Goal: Contribute content: Contribute content

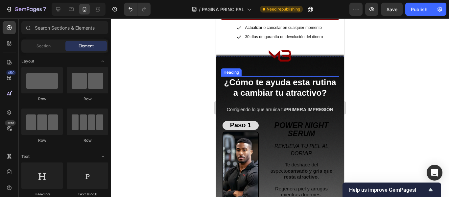
scroll to position [1190, 0]
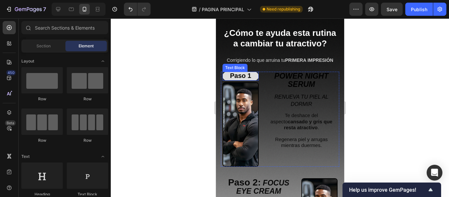
click at [254, 76] on p "Paso 1" at bounding box center [240, 76] width 35 height 8
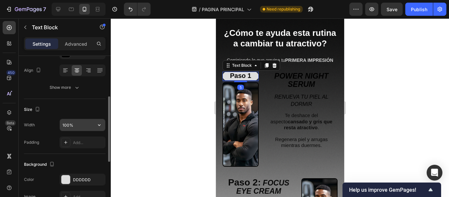
scroll to position [131, 0]
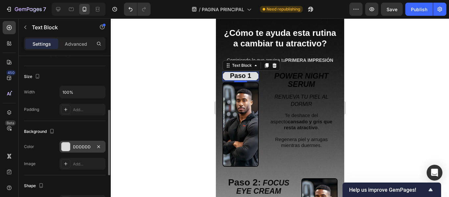
click at [83, 146] on div "DDDDDD" at bounding box center [82, 147] width 19 height 6
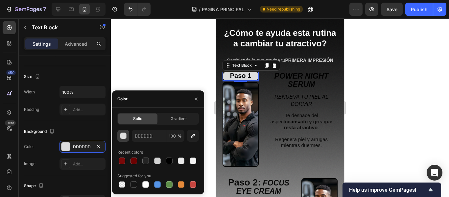
click at [125, 136] on div "button" at bounding box center [123, 136] width 7 height 7
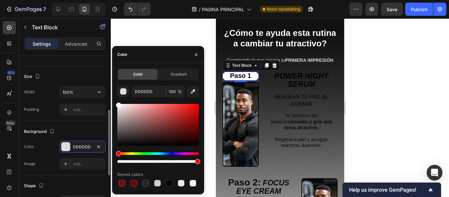
drag, startPoint x: 104, startPoint y: 90, endPoint x: 102, endPoint y: 83, distance: 7.4
click at [102, 83] on div "450 Beta Sections(18) Elements(83) Section Element Hero Section Product Detail …" at bounding box center [55, 107] width 111 height 178
click at [136, 34] on div at bounding box center [280, 107] width 338 height 178
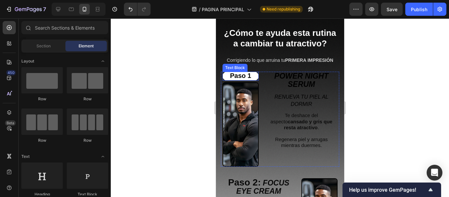
click at [246, 77] on span "Paso 1" at bounding box center [240, 75] width 21 height 7
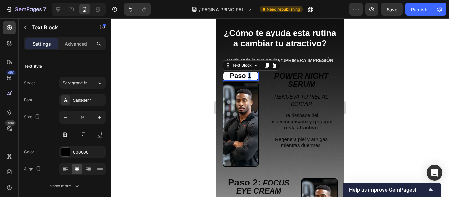
click at [246, 77] on span "Paso 1" at bounding box center [240, 75] width 21 height 7
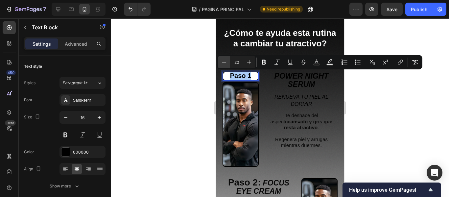
click at [224, 62] on icon "Editor contextual toolbar" at bounding box center [224, 62] width 7 height 7
click at [224, 61] on icon "Editor contextual toolbar" at bounding box center [224, 62] width 7 height 7
type input "16"
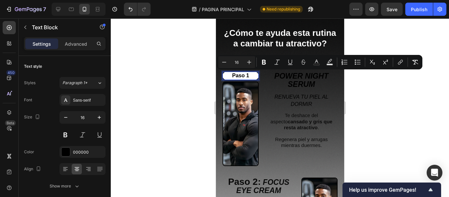
click at [181, 65] on div at bounding box center [280, 107] width 338 height 178
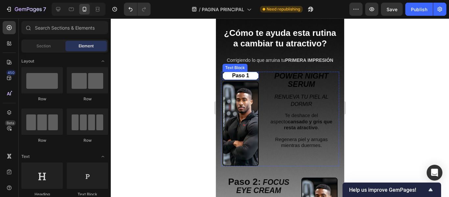
click at [247, 75] on span "Paso 1" at bounding box center [240, 76] width 17 height 6
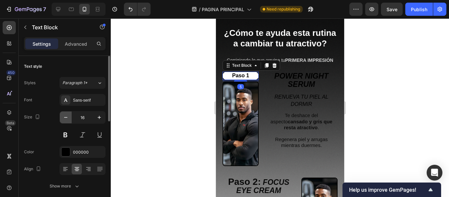
click at [67, 119] on icon "button" at bounding box center [65, 117] width 7 height 7
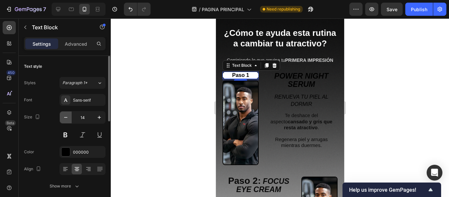
click at [67, 116] on icon "button" at bounding box center [65, 117] width 7 height 7
click at [66, 116] on icon "button" at bounding box center [65, 117] width 7 height 7
type input "12"
click at [147, 88] on div at bounding box center [280, 107] width 338 height 178
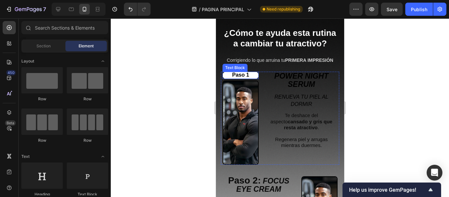
click at [253, 75] on p "Paso 1" at bounding box center [240, 75] width 35 height 6
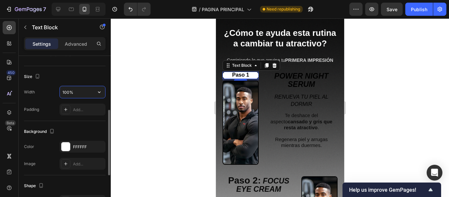
click at [72, 91] on input "100%" at bounding box center [82, 92] width 45 height 12
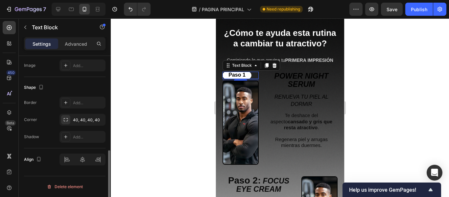
type input "80%"
drag, startPoint x: 79, startPoint y: 156, endPoint x: 83, endPoint y: 160, distance: 5.3
click at [84, 160] on icon at bounding box center [82, 159] width 7 height 7
click at [162, 94] on div at bounding box center [280, 107] width 338 height 178
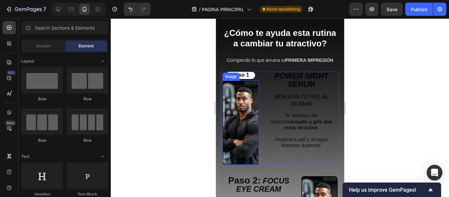
scroll to position [1223, 0]
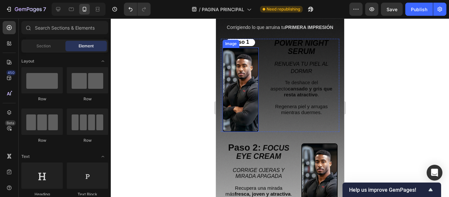
click at [242, 96] on img at bounding box center [240, 90] width 36 height 84
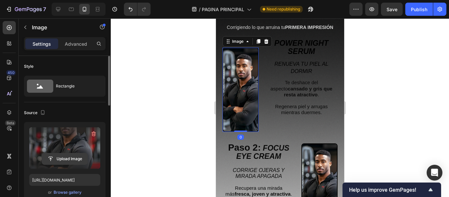
click at [67, 156] on input "file" at bounding box center [64, 158] width 45 height 11
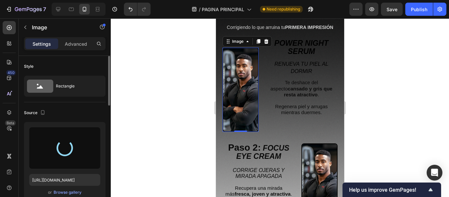
type input "[URL][DOMAIN_NAME]"
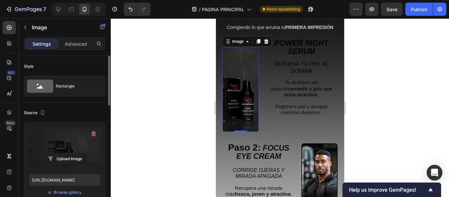
scroll to position [33, 0]
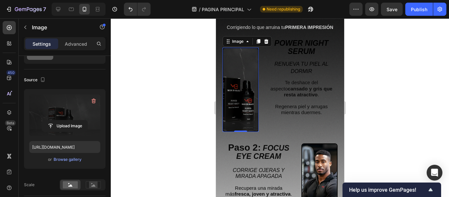
click at [92, 121] on div "Upload Image" at bounding box center [64, 126] width 71 height 12
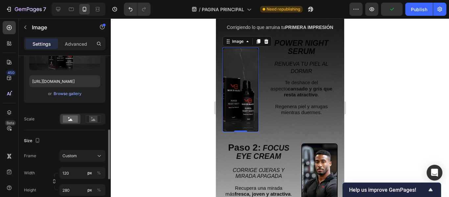
scroll to position [131, 0]
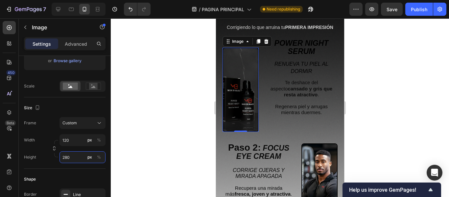
click at [72, 158] on input "280" at bounding box center [82, 157] width 46 height 12
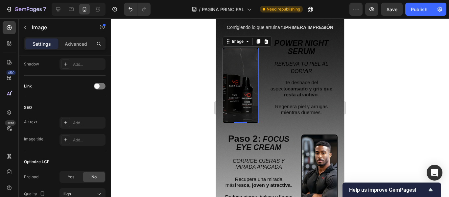
scroll to position [353, 0]
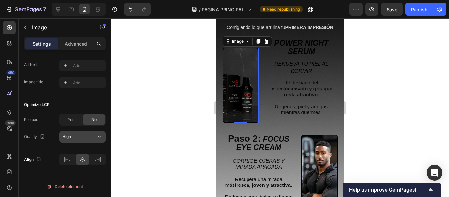
type input "250"
click at [76, 139] on div "High" at bounding box center [79, 137] width 34 height 6
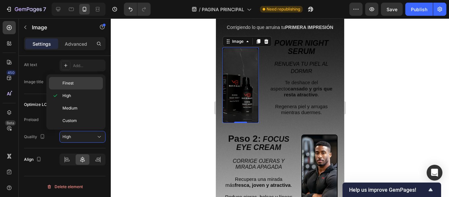
click at [70, 85] on span "Finest" at bounding box center [67, 83] width 11 height 6
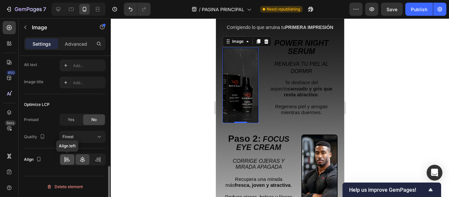
click at [67, 158] on icon at bounding box center [67, 159] width 7 height 7
click at [84, 159] on icon at bounding box center [82, 159] width 7 height 7
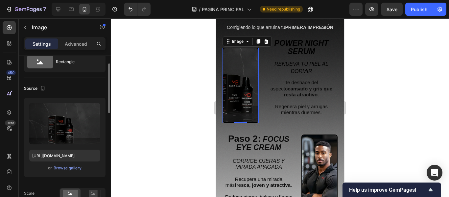
scroll to position [0, 0]
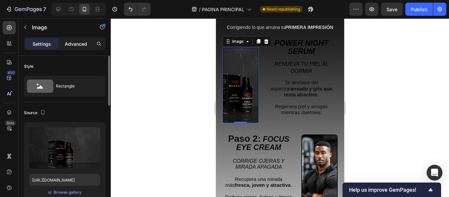
drag, startPoint x: 74, startPoint y: 51, endPoint x: 77, endPoint y: 47, distance: 4.7
click at [76, 48] on div "Settings Advanced" at bounding box center [65, 46] width 92 height 19
click at [79, 45] on p "Advanced" at bounding box center [76, 43] width 22 height 7
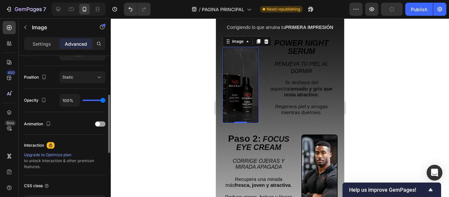
scroll to position [263, 0]
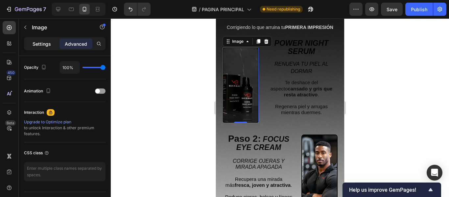
click at [50, 47] on p "Settings" at bounding box center [42, 43] width 18 height 7
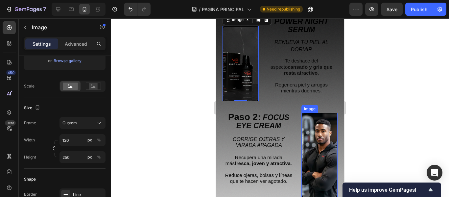
scroll to position [1255, 0]
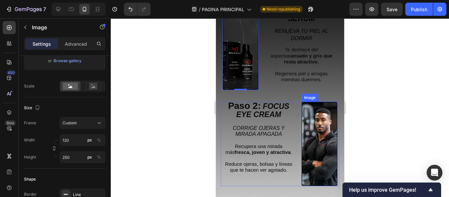
click at [314, 131] on img at bounding box center [319, 143] width 36 height 84
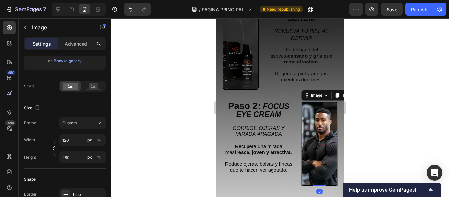
scroll to position [33, 0]
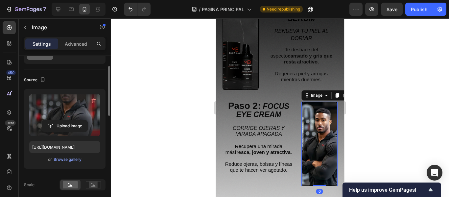
click at [70, 109] on label at bounding box center [64, 114] width 71 height 41
click at [70, 120] on input "file" at bounding box center [64, 125] width 45 height 11
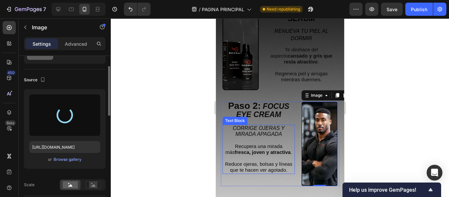
type input "[URL][DOMAIN_NAME]"
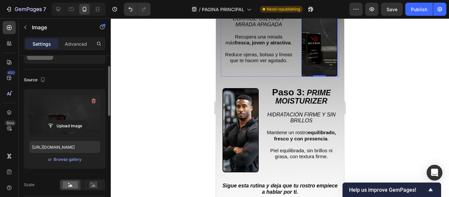
scroll to position [1420, 0]
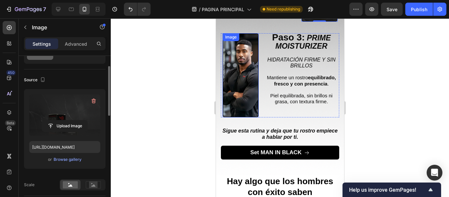
click at [244, 73] on img at bounding box center [240, 75] width 36 height 84
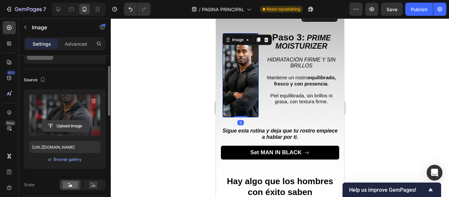
click at [73, 123] on input "file" at bounding box center [64, 125] width 45 height 11
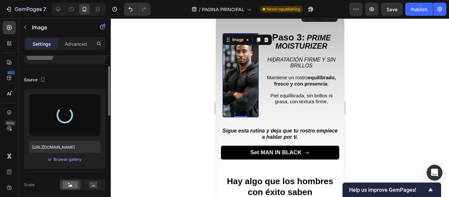
type input "[URL][DOMAIN_NAME]"
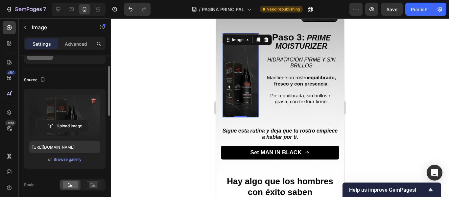
click at [179, 85] on div at bounding box center [280, 107] width 338 height 178
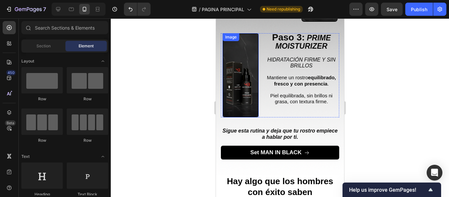
click at [244, 76] on img at bounding box center [240, 75] width 36 height 84
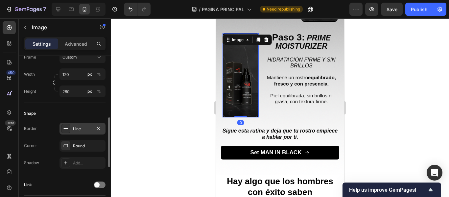
scroll to position [353, 0]
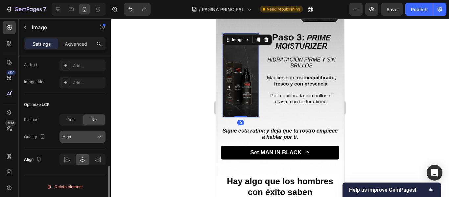
click at [74, 138] on div "High" at bounding box center [79, 137] width 34 height 6
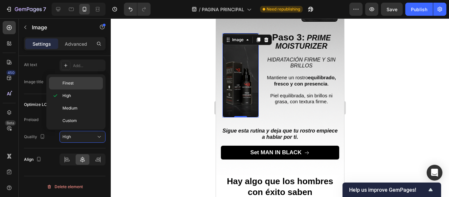
click at [86, 85] on p "Finest" at bounding box center [80, 83] width 37 height 6
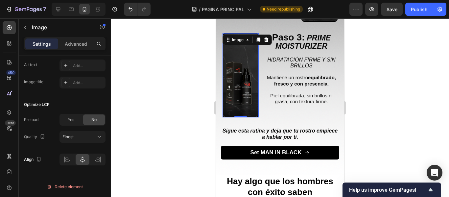
click at [189, 88] on div at bounding box center [280, 107] width 338 height 178
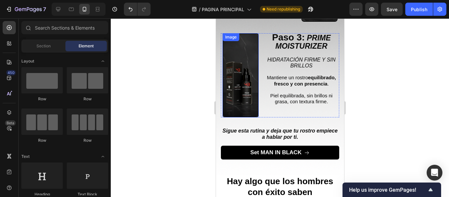
click at [245, 52] on img at bounding box center [240, 75] width 36 height 84
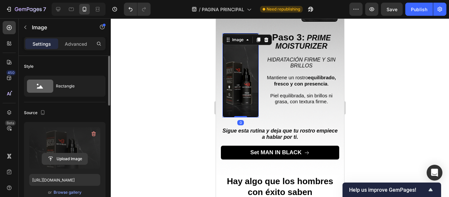
scroll to position [164, 0]
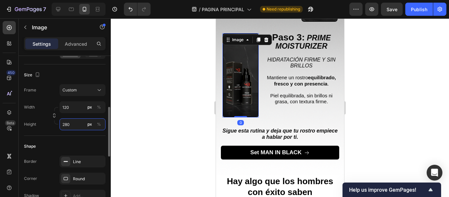
click at [71, 126] on input "280" at bounding box center [82, 124] width 46 height 12
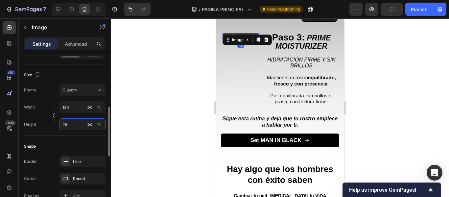
type input "250"
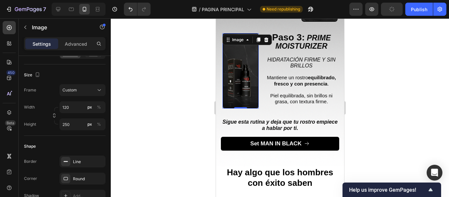
drag, startPoint x: 129, startPoint y: 97, endPoint x: 147, endPoint y: 85, distance: 21.6
click at [130, 96] on div at bounding box center [280, 107] width 338 height 178
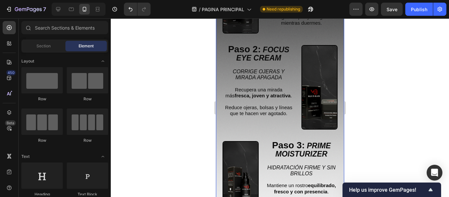
scroll to position [1288, 0]
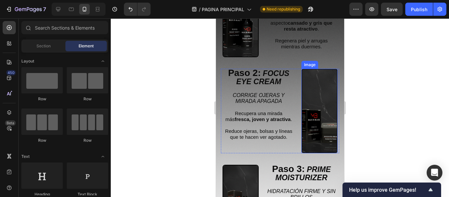
click at [324, 94] on img at bounding box center [319, 111] width 36 height 84
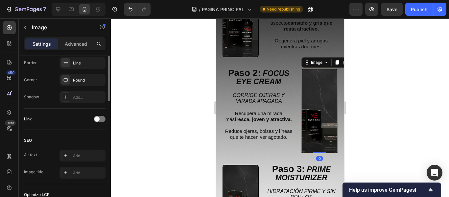
scroll to position [197, 0]
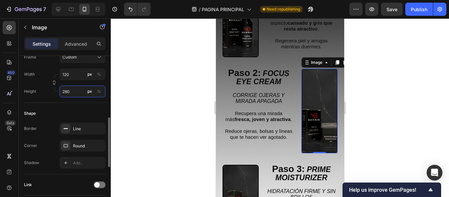
click at [71, 91] on input "280" at bounding box center [82, 91] width 46 height 12
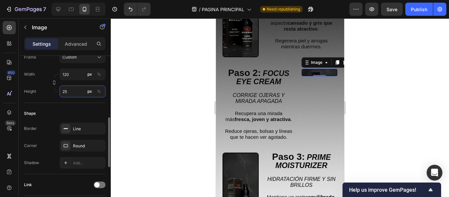
type input "250"
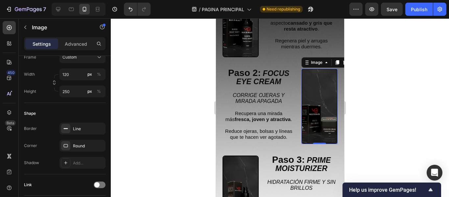
click at [144, 88] on div at bounding box center [280, 107] width 338 height 178
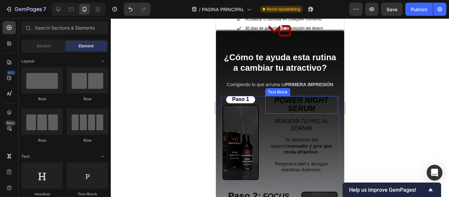
scroll to position [1157, 0]
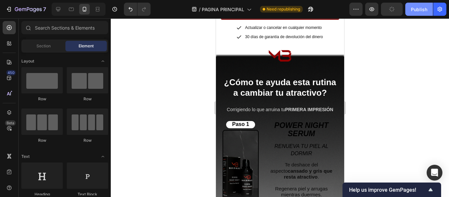
click at [423, 11] on div "Publish" at bounding box center [419, 9] width 16 height 7
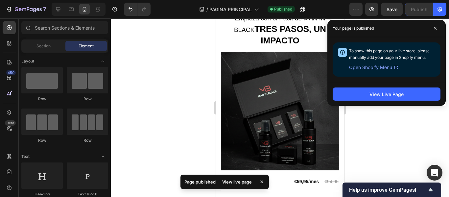
scroll to position [894, 0]
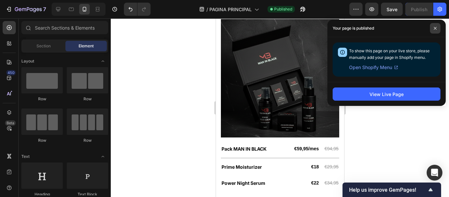
click at [436, 27] on icon at bounding box center [434, 28] width 3 height 3
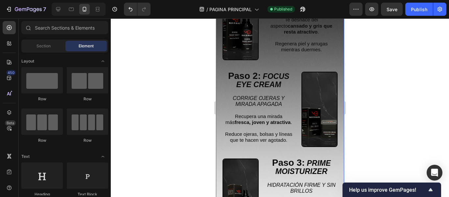
scroll to position [1255, 0]
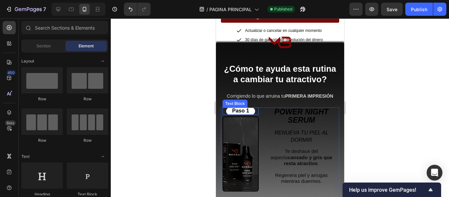
click at [241, 111] on span "Paso 1" at bounding box center [240, 111] width 17 height 6
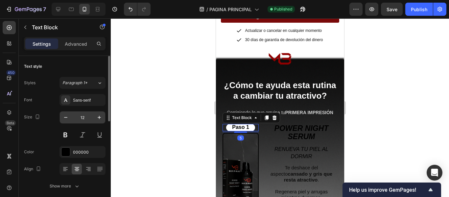
scroll to position [33, 0]
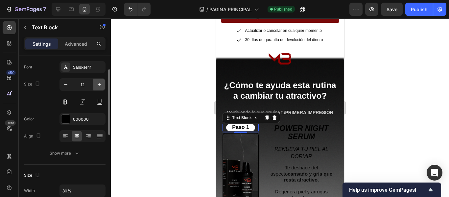
click at [101, 84] on icon "button" at bounding box center [99, 84] width 7 height 7
type input "16"
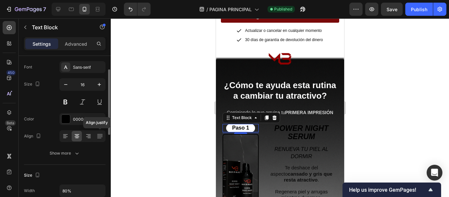
scroll to position [99, 0]
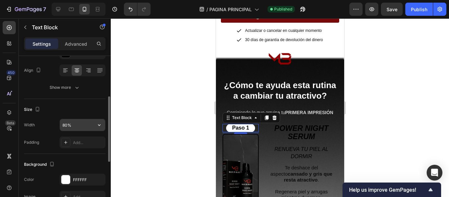
click at [79, 125] on input "80%" at bounding box center [82, 125] width 45 height 12
click at [98, 125] on icon "button" at bounding box center [99, 125] width 7 height 7
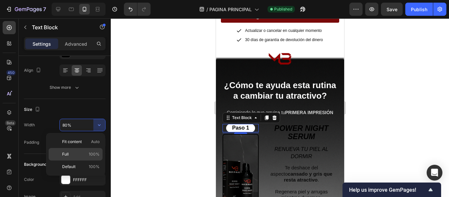
click at [88, 151] on p "Full 100%" at bounding box center [80, 154] width 37 height 6
type input "100%"
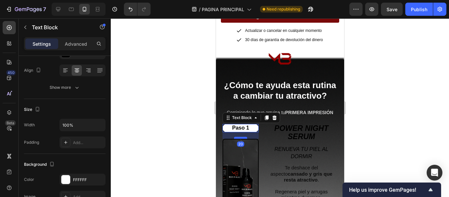
drag, startPoint x: 240, startPoint y: 116, endPoint x: 240, endPoint y: 121, distance: 4.9
click at [240, 137] on div at bounding box center [240, 138] width 13 height 2
click at [191, 126] on div at bounding box center [280, 107] width 338 height 178
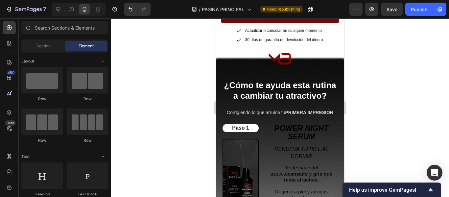
click at [246, 141] on img at bounding box center [240, 176] width 36 height 75
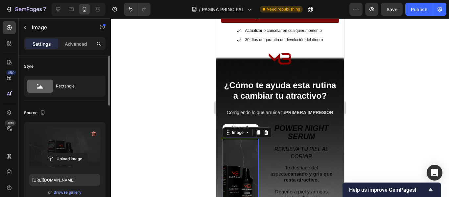
scroll to position [131, 0]
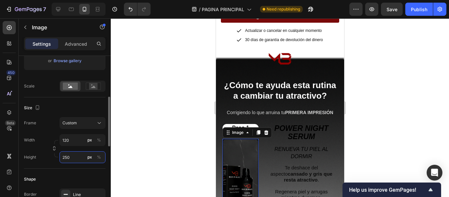
click at [67, 159] on input "250" at bounding box center [82, 157] width 46 height 12
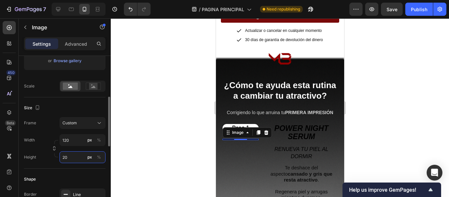
type input "200"
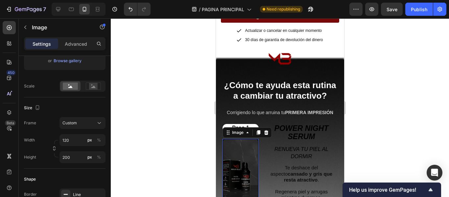
click at [137, 116] on div at bounding box center [280, 107] width 338 height 178
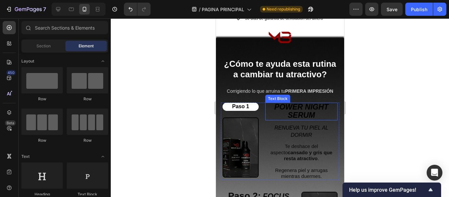
scroll to position [1288, 0]
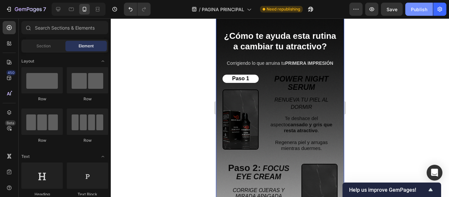
click at [419, 6] on div "Publish" at bounding box center [419, 9] width 16 height 7
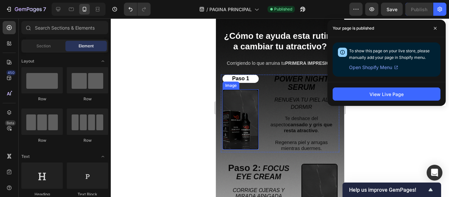
click at [243, 120] on img at bounding box center [240, 119] width 36 height 60
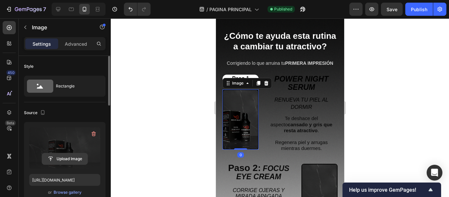
click at [65, 159] on input "file" at bounding box center [64, 158] width 45 height 11
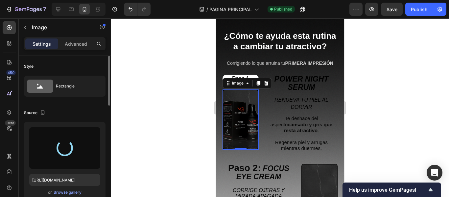
type input "[URL][DOMAIN_NAME]"
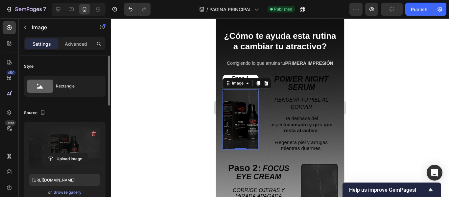
click at [168, 106] on div at bounding box center [280, 107] width 338 height 178
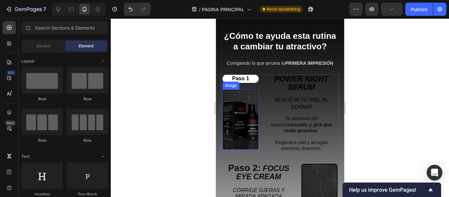
click at [242, 111] on img at bounding box center [240, 119] width 36 height 60
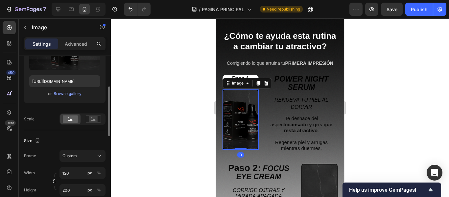
scroll to position [131, 0]
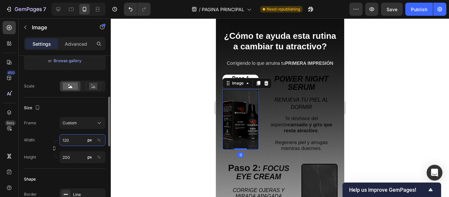
click at [75, 140] on input "120" at bounding box center [82, 140] width 46 height 12
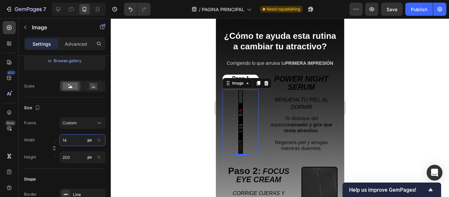
type input "1"
type input "2"
click at [73, 155] on input "200" at bounding box center [82, 157] width 46 height 12
click at [77, 142] on input "120" at bounding box center [82, 140] width 46 height 12
type input "1"
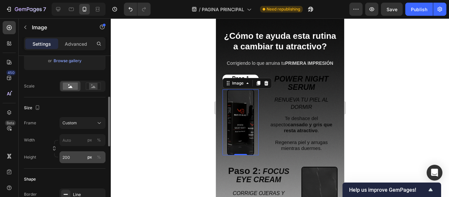
drag, startPoint x: 98, startPoint y: 140, endPoint x: 80, endPoint y: 141, distance: 17.5
click at [97, 140] on div "Width px % Height 200 px %" at bounding box center [64, 148] width 81 height 29
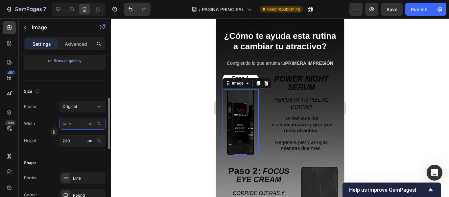
click at [71, 124] on input "px %" at bounding box center [82, 124] width 46 height 12
type input "1"
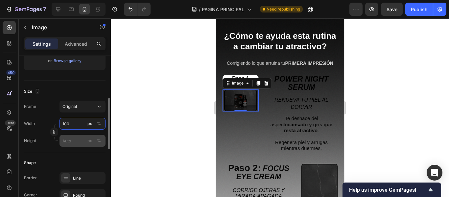
type input "100"
click at [71, 143] on input "px %" at bounding box center [82, 141] width 46 height 12
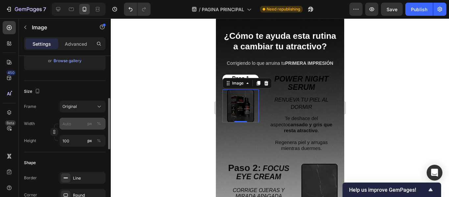
click at [53, 132] on icon "button" at bounding box center [54, 131] width 5 height 5
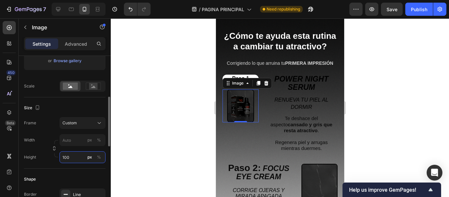
click at [75, 157] on input "100" at bounding box center [82, 157] width 46 height 12
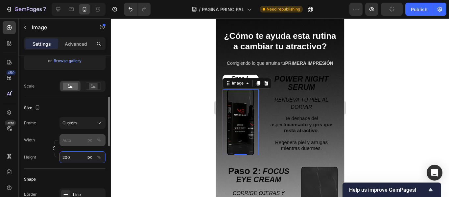
type input "200"
click at [75, 140] on input "px %" at bounding box center [82, 140] width 46 height 12
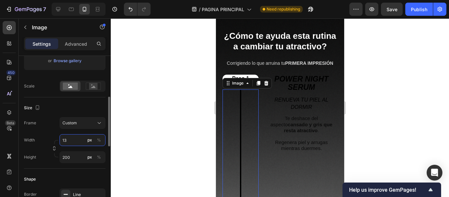
type input "130"
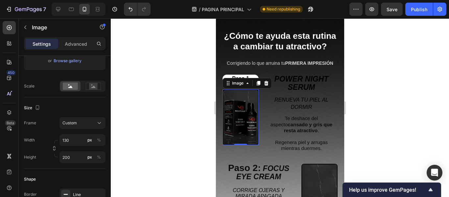
click at [191, 87] on div at bounding box center [280, 107] width 338 height 178
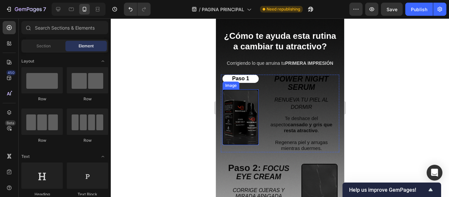
click at [236, 125] on img at bounding box center [240, 117] width 36 height 56
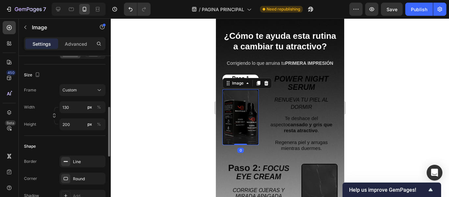
scroll to position [197, 0]
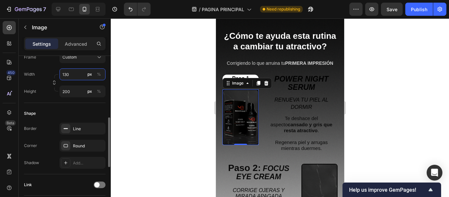
click at [73, 76] on input "130" at bounding box center [82, 74] width 46 height 12
type input "140"
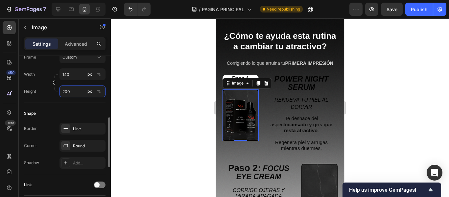
click at [76, 91] on input "200" at bounding box center [82, 91] width 46 height 12
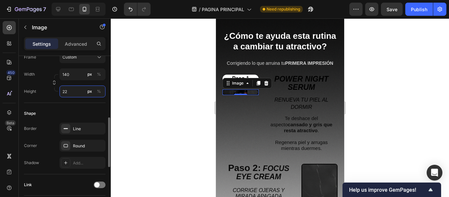
type input "220"
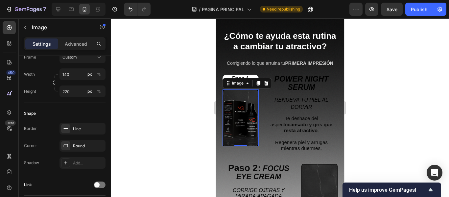
click at [168, 79] on div at bounding box center [280, 107] width 338 height 178
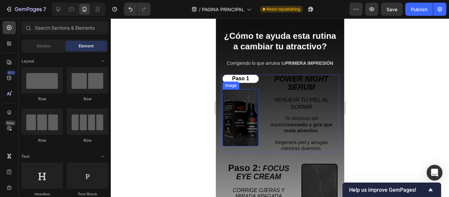
click at [244, 106] on img at bounding box center [240, 117] width 36 height 57
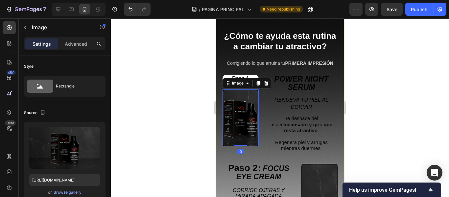
click at [186, 119] on div at bounding box center [280, 107] width 338 height 178
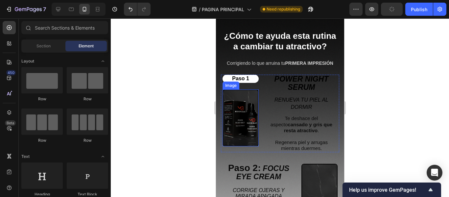
click at [236, 113] on img at bounding box center [240, 117] width 36 height 57
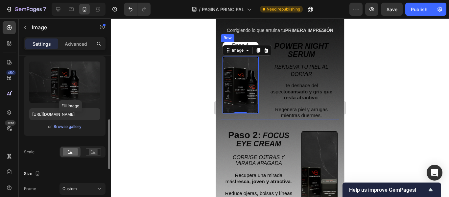
scroll to position [164, 0]
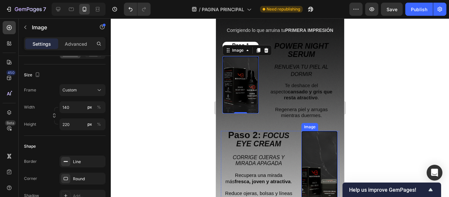
click at [316, 149] on img at bounding box center [319, 168] width 36 height 75
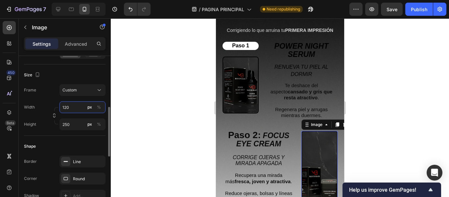
click at [72, 110] on input "120" at bounding box center [82, 107] width 46 height 12
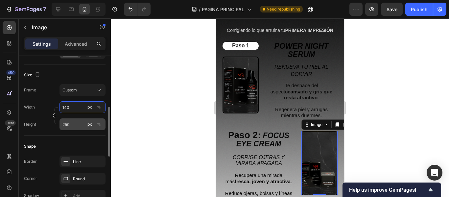
type input "140"
click at [73, 125] on input "250" at bounding box center [82, 124] width 46 height 12
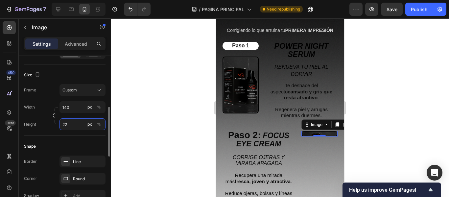
type input "220"
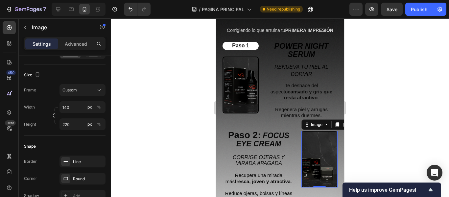
click at [192, 111] on div at bounding box center [280, 107] width 338 height 178
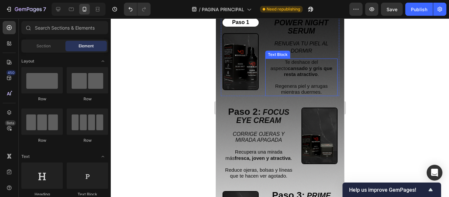
scroll to position [1420, 0]
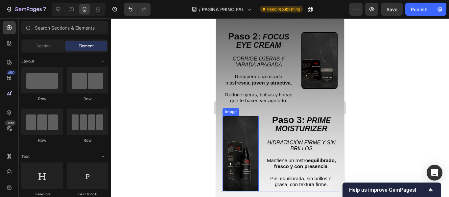
click at [238, 138] on img at bounding box center [240, 153] width 36 height 75
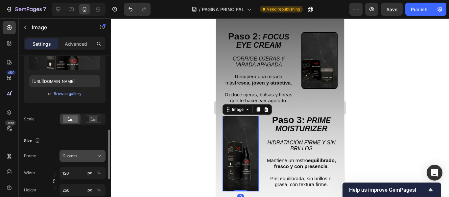
scroll to position [164, 0]
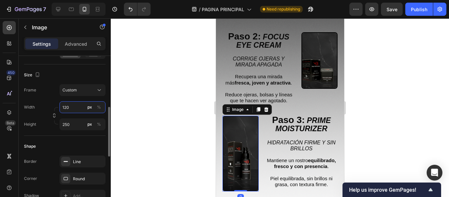
click at [74, 109] on input "120" at bounding box center [82, 107] width 46 height 12
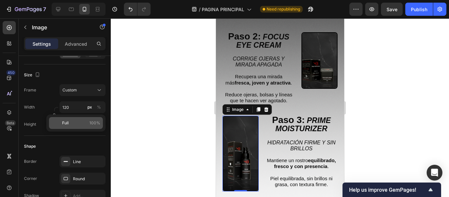
click at [70, 121] on p "Full 100%" at bounding box center [81, 123] width 38 height 6
type input "100"
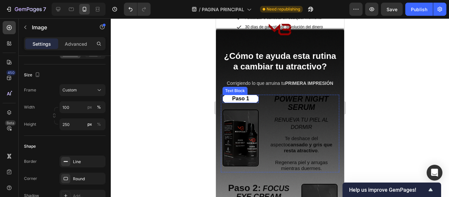
scroll to position [1255, 0]
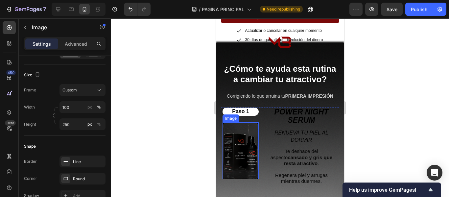
click at [233, 130] on img at bounding box center [240, 150] width 36 height 57
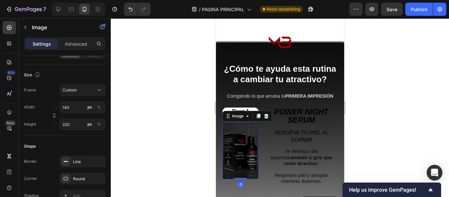
scroll to position [1420, 0]
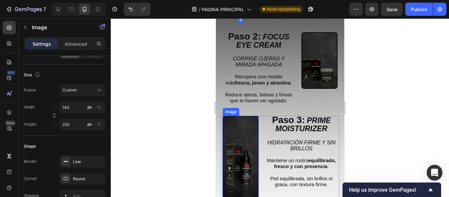
click at [234, 132] on img at bounding box center [240, 157] width 36 height 82
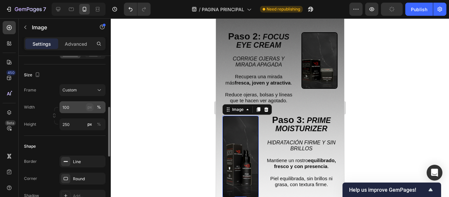
click at [90, 107] on div "px" at bounding box center [89, 107] width 5 height 6
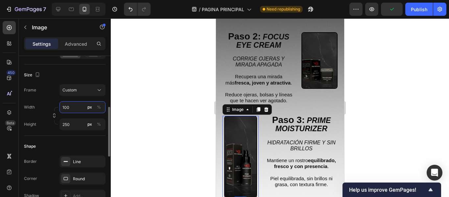
click at [75, 106] on input "100" at bounding box center [82, 107] width 46 height 12
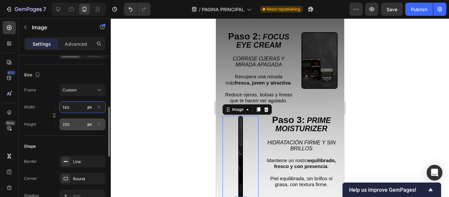
type input "140"
click at [72, 122] on input "250" at bounding box center [82, 124] width 46 height 12
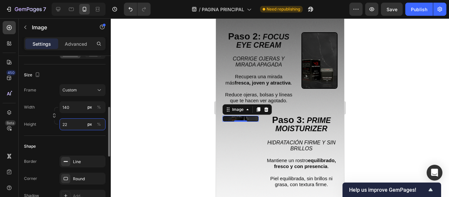
type input "220"
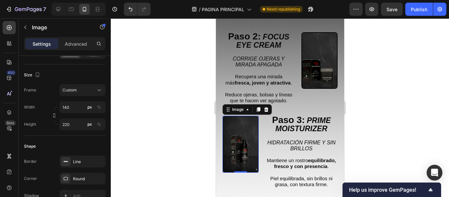
click at [158, 85] on div at bounding box center [280, 107] width 338 height 178
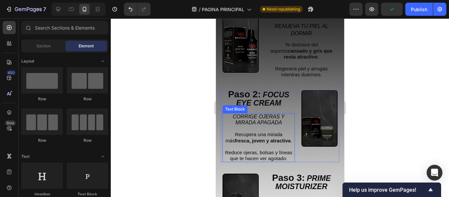
scroll to position [1321, 0]
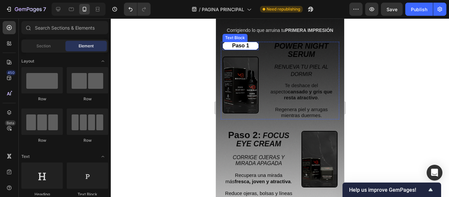
click at [241, 45] on span "Paso 1" at bounding box center [240, 46] width 17 height 6
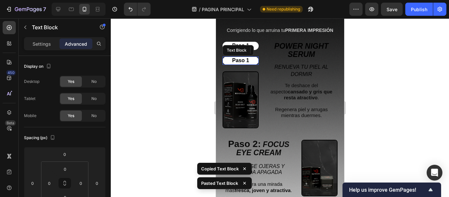
scroll to position [164, 0]
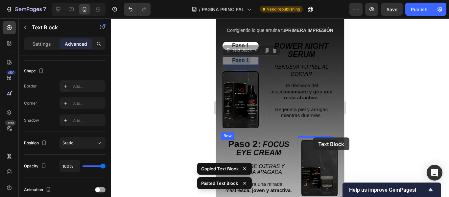
drag, startPoint x: 246, startPoint y: 60, endPoint x: 312, endPoint y: 137, distance: 101.3
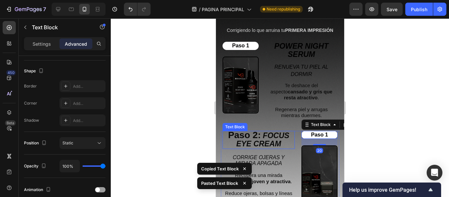
click at [264, 134] on strong "FOCUS EYE CREAM" at bounding box center [262, 139] width 53 height 17
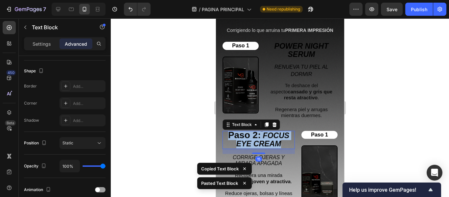
click at [264, 134] on strong "FOCUS EYE CREAM" at bounding box center [262, 139] width 53 height 17
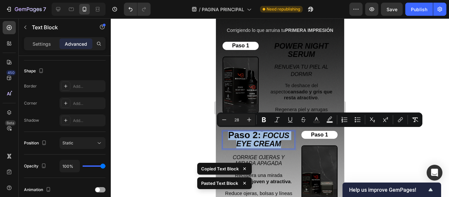
click at [260, 134] on span "Rich Text Editor. Editing area: main" at bounding box center [261, 135] width 2 height 8
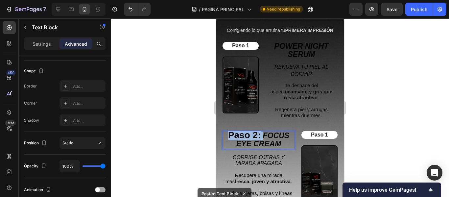
drag, startPoint x: 261, startPoint y: 134, endPoint x: 225, endPoint y: 135, distance: 36.1
click at [225, 135] on p "Paso 2: FOCUS EYE CREAM" at bounding box center [258, 139] width 71 height 17
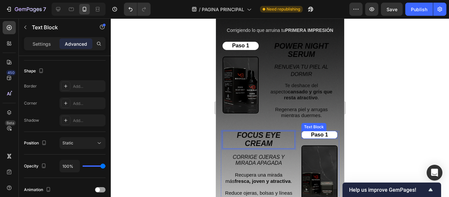
click at [323, 135] on span "Paso 1" at bounding box center [318, 135] width 17 height 6
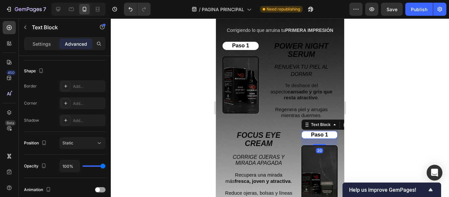
click at [326, 135] on p "Paso 1" at bounding box center [319, 134] width 35 height 7
click at [371, 129] on div at bounding box center [280, 107] width 338 height 178
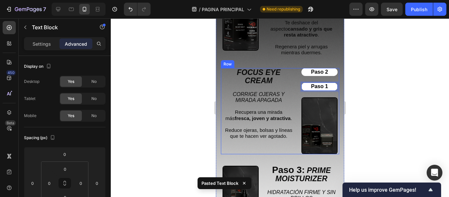
scroll to position [1387, 0]
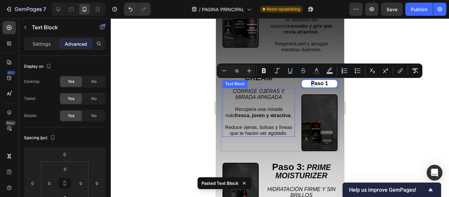
drag, startPoint x: 311, startPoint y: 83, endPoint x: 299, endPoint y: 96, distance: 17.4
click at [301, 96] on div "Paso 2 Text Block Paso 1 Text Block 20 Image" at bounding box center [319, 108] width 36 height 86
click at [273, 93] on icon "CORRIGE OJERAS Y MIRADA APAGADA" at bounding box center [258, 93] width 52 height 11
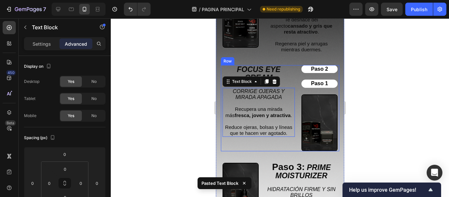
scroll to position [164, 0]
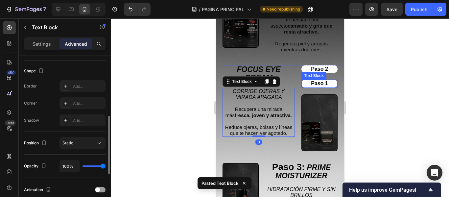
click at [302, 84] on p "Paso 1" at bounding box center [319, 83] width 35 height 7
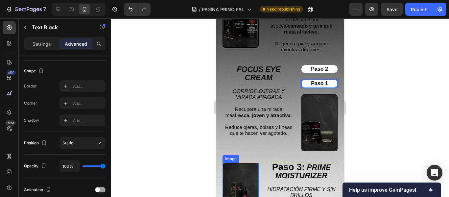
drag, startPoint x: 303, startPoint y: 83, endPoint x: 240, endPoint y: 164, distance: 102.2
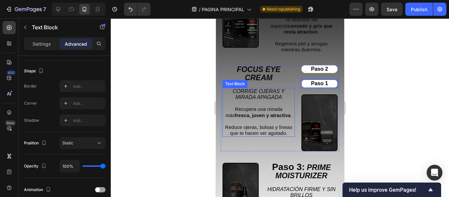
click at [269, 91] on icon "CORRIGE OJERAS Y MIRADA APAGADA" at bounding box center [258, 93] width 52 height 11
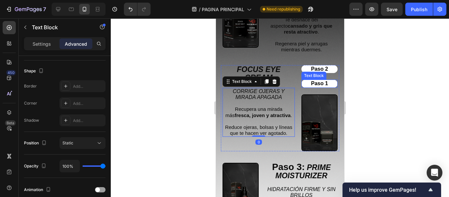
click at [303, 82] on p "Paso 1" at bounding box center [319, 83] width 35 height 7
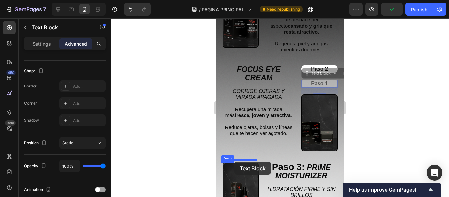
drag, startPoint x: 303, startPoint y: 73, endPoint x: 234, endPoint y: 162, distance: 112.4
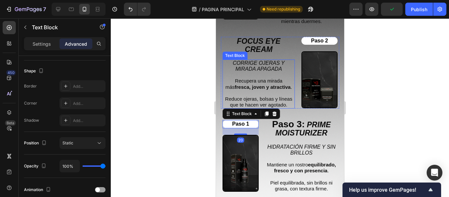
scroll to position [1452, 0]
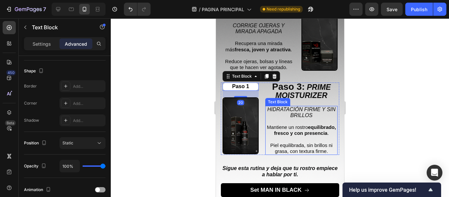
click at [286, 97] on strong "PRIME MOISTURIZER" at bounding box center [303, 91] width 56 height 17
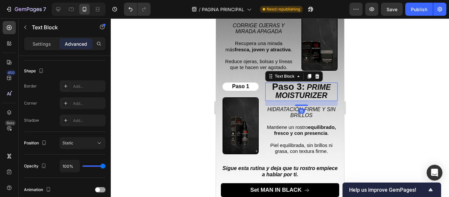
click at [289, 91] on strong "PRIME MOISTURIZER" at bounding box center [303, 91] width 56 height 17
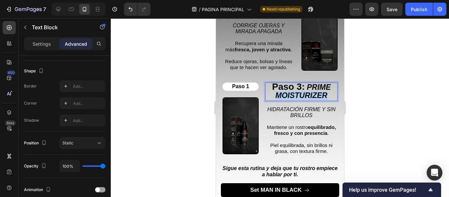
click at [289, 91] on strong "PRIME MOISTURIZER" at bounding box center [303, 91] width 56 height 17
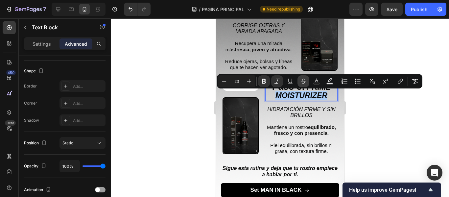
click at [299, 85] on button "Strikethrough" at bounding box center [303, 81] width 12 height 12
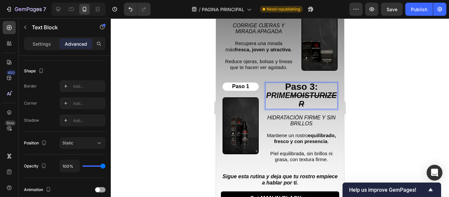
click at [298, 96] on strong "MOISTURIZER" at bounding box center [313, 99] width 47 height 17
drag, startPoint x: 324, startPoint y: 97, endPoint x: 267, endPoint y: 95, distance: 56.5
click at [267, 95] on p "Paso 3: PRIME MOISTURIZER" at bounding box center [300, 95] width 71 height 25
click at [290, 93] on strong "MOISTURIZER" at bounding box center [313, 99] width 47 height 17
click at [279, 126] on p at bounding box center [300, 129] width 71 height 6
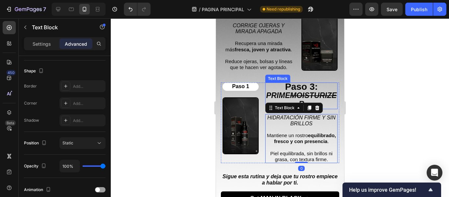
click at [297, 87] on strong "Paso 3:" at bounding box center [300, 86] width 33 height 10
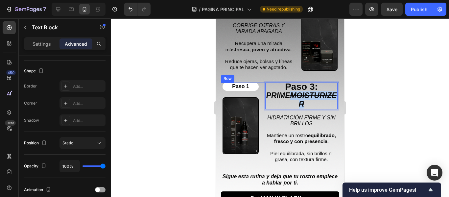
drag, startPoint x: 325, startPoint y: 95, endPoint x: 281, endPoint y: 96, distance: 43.4
click at [262, 95] on div "Paso 3: PRIME MOISTURIZER Text Block 15 HIDRATACIÓN FIRME Y SIN BRILLOS Mantien…" at bounding box center [279, 122] width 118 height 80
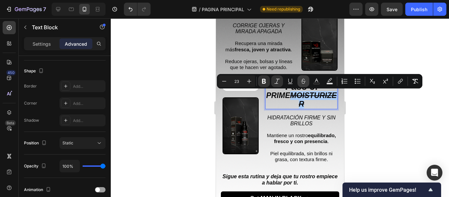
click at [304, 82] on icon "Editor contextual toolbar" at bounding box center [303, 82] width 3 height 2
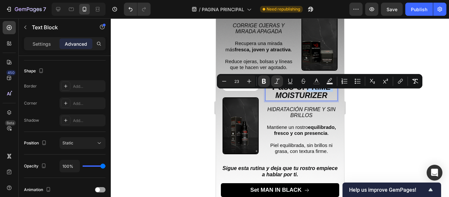
click at [290, 92] on strong "PRIME MOISTURIZER" at bounding box center [303, 91] width 56 height 17
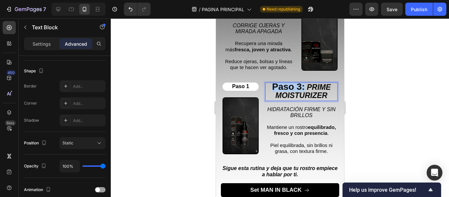
drag, startPoint x: 302, startPoint y: 86, endPoint x: 266, endPoint y: 86, distance: 35.5
click at [266, 86] on p "Paso 3: PRIME MOISTURIZER" at bounding box center [300, 91] width 71 height 17
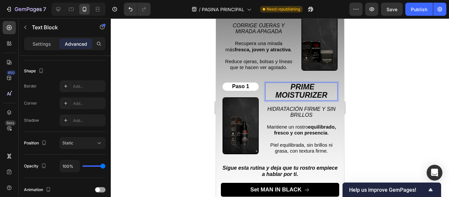
click at [289, 87] on strong "PRIME MOISTURIZER" at bounding box center [301, 90] width 52 height 17
click at [193, 105] on div at bounding box center [280, 107] width 338 height 178
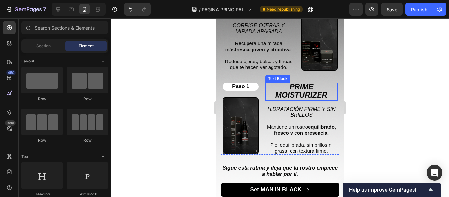
click at [301, 93] on strong "PRIME MOISTURIZER" at bounding box center [301, 90] width 52 height 17
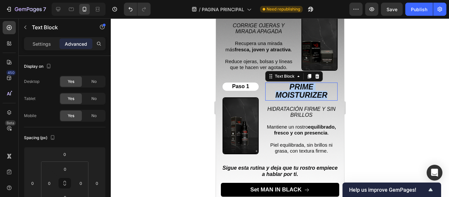
click at [301, 93] on strong "PRIME MOISTURIZER" at bounding box center [301, 90] width 52 height 17
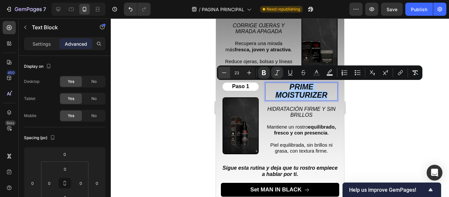
click at [226, 75] on icon "Editor contextual toolbar" at bounding box center [224, 72] width 7 height 7
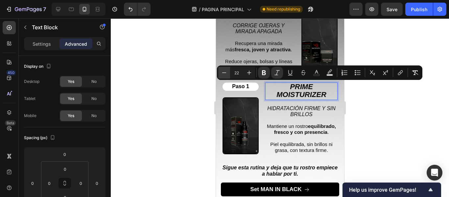
click at [226, 75] on icon "Editor contextual toolbar" at bounding box center [224, 72] width 7 height 7
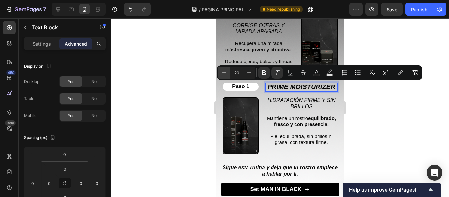
click at [226, 75] on icon "Editor contextual toolbar" at bounding box center [224, 72] width 7 height 7
type input "19"
click at [183, 82] on div at bounding box center [280, 107] width 338 height 178
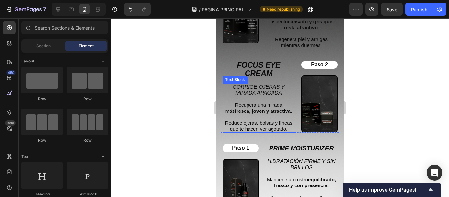
scroll to position [1387, 0]
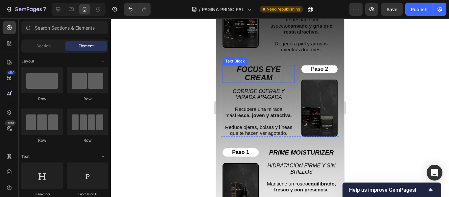
click at [255, 72] on strong "FOCUS EYE CREAM" at bounding box center [258, 73] width 44 height 17
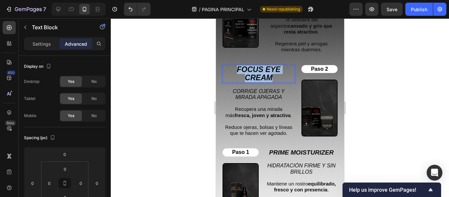
click at [255, 72] on strong "FOCUS EYE CREAM" at bounding box center [258, 73] width 44 height 17
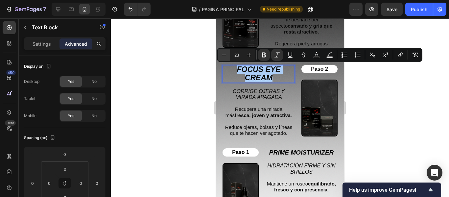
click at [224, 55] on icon "Editor contextual toolbar" at bounding box center [224, 55] width 7 height 7
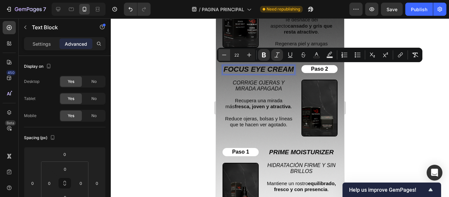
click at [224, 55] on icon "Editor contextual toolbar" at bounding box center [224, 55] width 7 height 7
type input "20"
click at [194, 69] on div at bounding box center [280, 107] width 338 height 178
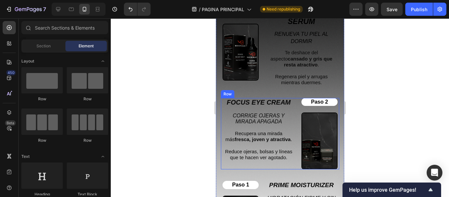
scroll to position [1288, 0]
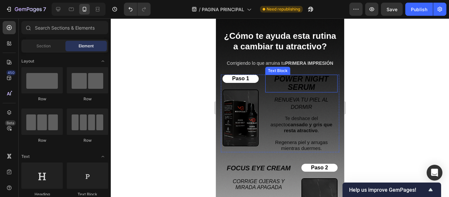
click at [296, 83] on strong "POWER NIGHT SERUM" at bounding box center [301, 83] width 54 height 17
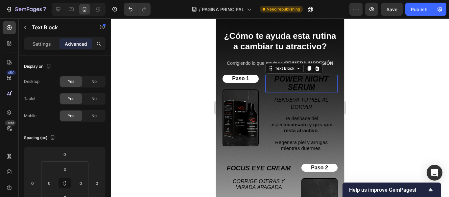
click at [296, 83] on strong "POWER NIGHT SERUM" at bounding box center [301, 83] width 54 height 17
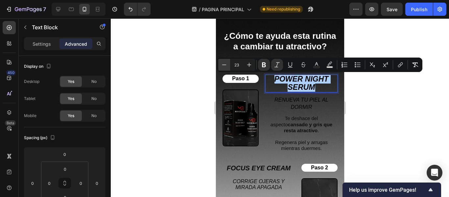
click at [224, 62] on icon "Editor contextual toolbar" at bounding box center [224, 64] width 7 height 7
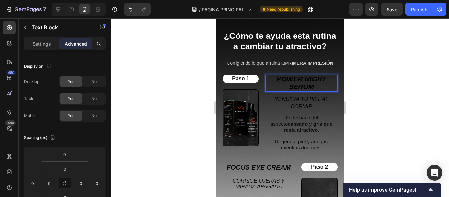
click at [284, 88] on p "POWER NIGHT SERUM" at bounding box center [300, 83] width 71 height 16
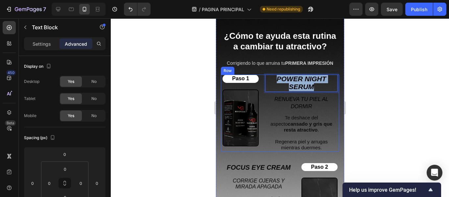
drag, startPoint x: 312, startPoint y: 88, endPoint x: 261, endPoint y: 79, distance: 52.5
click at [261, 79] on div "POWER NIGHT SERUM Text Block 10 RENUEVA TU PIEL AL DORMIR Text Block Te deshace…" at bounding box center [279, 113] width 118 height 77
click at [222, 113] on div "POWER NIGHT SERUM Text Block 10 RENUEVA TU PIEL AL DORMIR Text Block Te deshace…" at bounding box center [279, 113] width 118 height 77
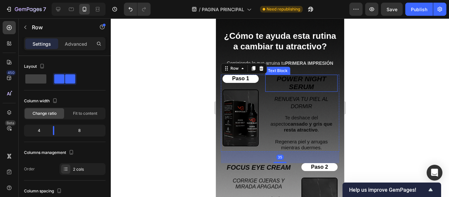
click at [295, 85] on strong "POWER NIGHT SERUM" at bounding box center [301, 82] width 50 height 15
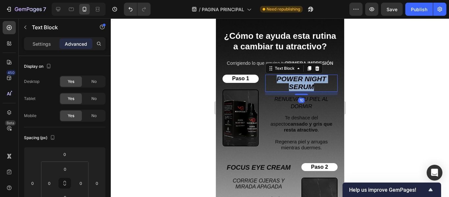
click at [295, 85] on strong "POWER NIGHT SERUM" at bounding box center [301, 82] width 50 height 15
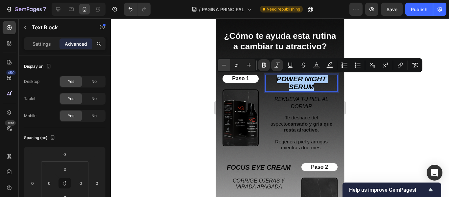
click at [222, 64] on icon "Editor contextual toolbar" at bounding box center [224, 65] width 7 height 7
click at [224, 65] on icon "Editor contextual toolbar" at bounding box center [224, 65] width 4 height 0
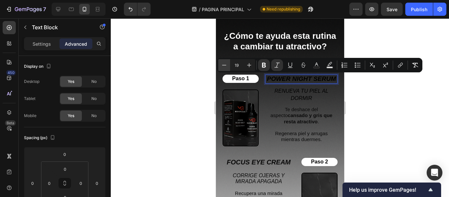
click at [227, 66] on icon "Editor contextual toolbar" at bounding box center [224, 65] width 7 height 7
type input "18"
click at [387, 125] on div at bounding box center [280, 107] width 338 height 178
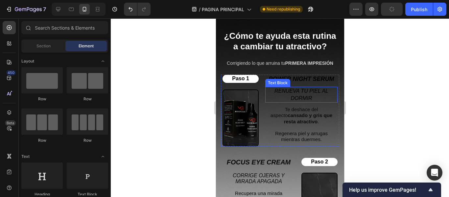
click at [313, 77] on strong "POWER NIGHT SERUM" at bounding box center [300, 79] width 65 height 7
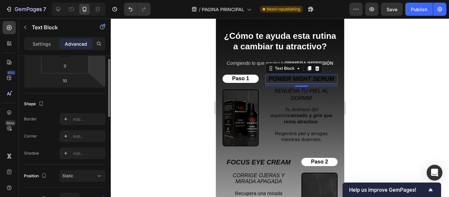
scroll to position [99, 0]
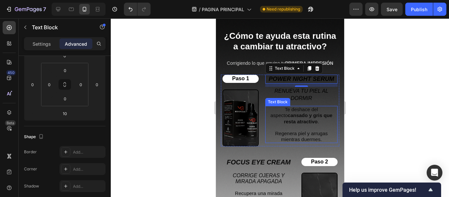
click at [267, 104] on div "Text Block" at bounding box center [277, 102] width 25 height 8
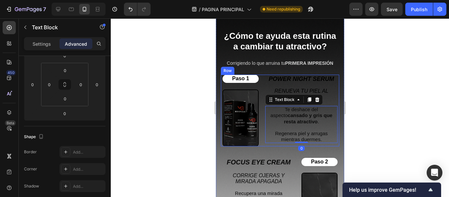
click at [260, 100] on div "POWER NIGHT SERUM Text Block RENUEVA TU PIEL AL DORMIR Text Block Te deshace de…" at bounding box center [279, 111] width 118 height 72
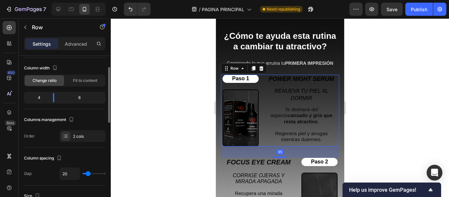
scroll to position [131, 0]
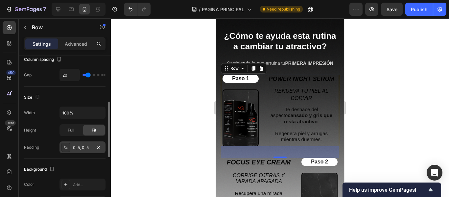
click at [85, 145] on div "0, 5, 0, 5" at bounding box center [82, 148] width 19 height 6
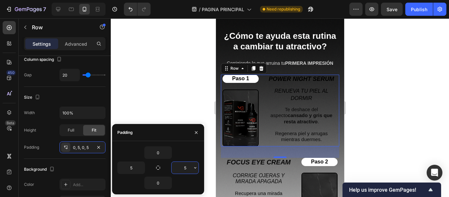
click at [190, 169] on input "5" at bounding box center [184, 168] width 27 height 12
type input "0"
click at [166, 95] on div at bounding box center [280, 107] width 338 height 178
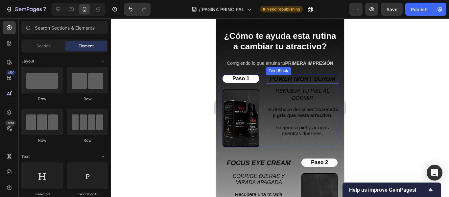
click at [289, 80] on strong "POWER NIGHT SERUM" at bounding box center [301, 79] width 65 height 7
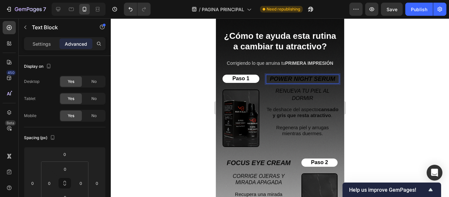
click at [289, 80] on strong "POWER NIGHT SERUM" at bounding box center [301, 79] width 65 height 7
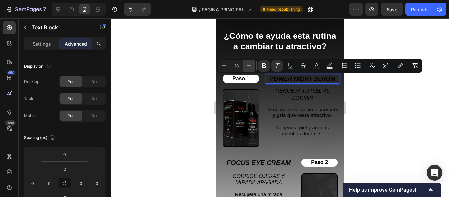
click at [249, 68] on icon "Editor contextual toolbar" at bounding box center [249, 65] width 7 height 7
click at [224, 69] on button "Minus" at bounding box center [224, 66] width 12 height 12
type input "18"
click at [196, 74] on div at bounding box center [280, 107] width 338 height 178
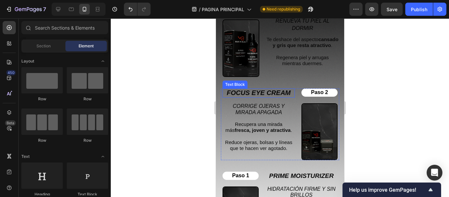
scroll to position [1354, 0]
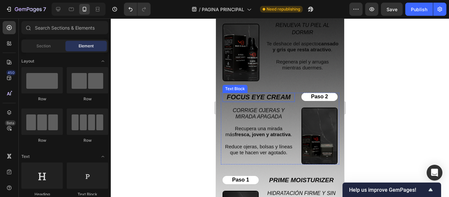
click at [273, 94] on strong "FOCUS EYE CREAM" at bounding box center [258, 96] width 64 height 7
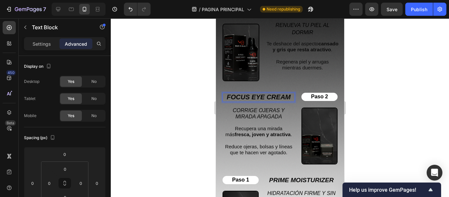
click at [269, 96] on strong "FOCUS EYE CREAM" at bounding box center [258, 96] width 64 height 7
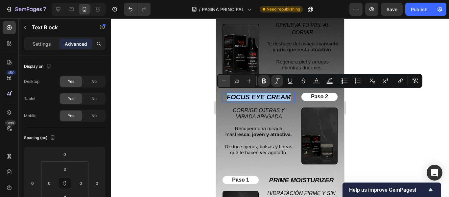
click at [221, 79] on icon "Editor contextual toolbar" at bounding box center [224, 81] width 7 height 7
type input "19"
click at [197, 92] on div at bounding box center [280, 107] width 338 height 178
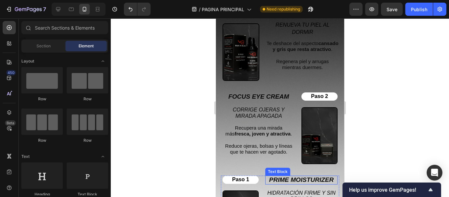
scroll to position [1420, 0]
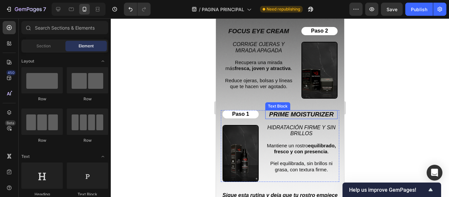
click at [293, 111] on strong "PRIME MOISTURIZER" at bounding box center [301, 114] width 64 height 7
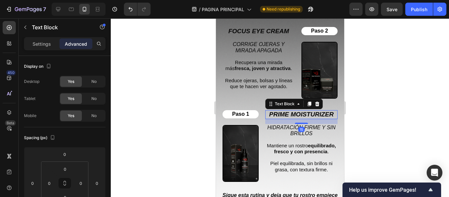
click at [293, 111] on strong "PRIME MOISTURIZER" at bounding box center [301, 114] width 64 height 7
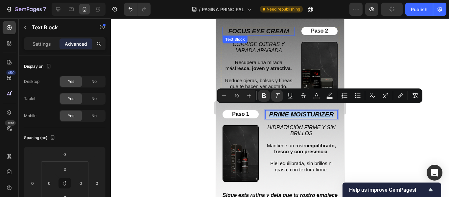
click at [265, 24] on div "Image Image ¿Cómo te ayuda esta rutina a cambiar tu atractivo? Heading Corrigie…" at bounding box center [279, 66] width 118 height 334
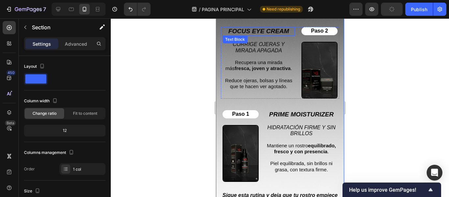
click at [263, 28] on strong "FOCUS EYE CREAM" at bounding box center [258, 31] width 61 height 7
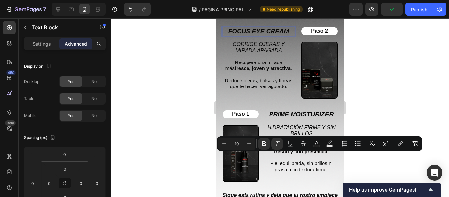
scroll to position [1288, 0]
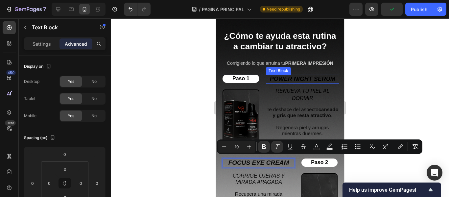
click at [297, 79] on strong "POWER NIGHT SERUM" at bounding box center [301, 79] width 65 height 7
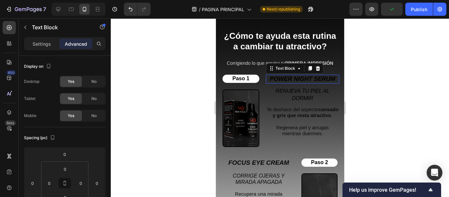
click at [298, 79] on strong "POWER NIGHT SERUM" at bounding box center [301, 79] width 65 height 7
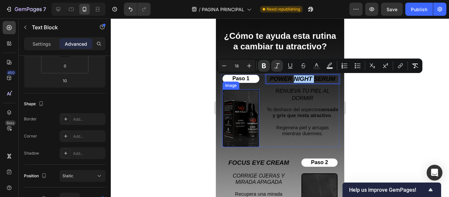
click at [187, 97] on div at bounding box center [280, 107] width 338 height 178
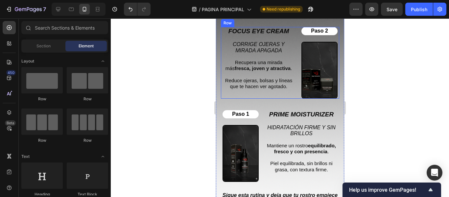
scroll to position [1288, 0]
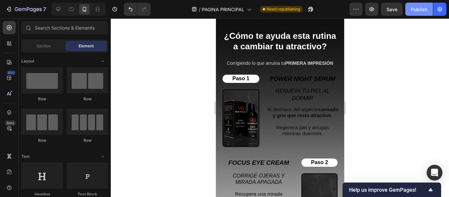
click at [408, 13] on button "Publish" at bounding box center [419, 9] width 28 height 13
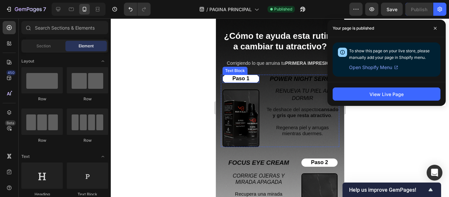
click at [244, 79] on span "Paso 1" at bounding box center [240, 79] width 17 height 6
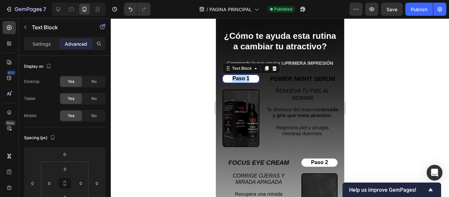
click at [244, 79] on span "Paso 1" at bounding box center [240, 79] width 17 height 6
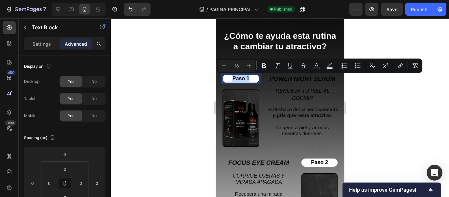
click at [243, 79] on span "Paso 1" at bounding box center [240, 79] width 17 height 6
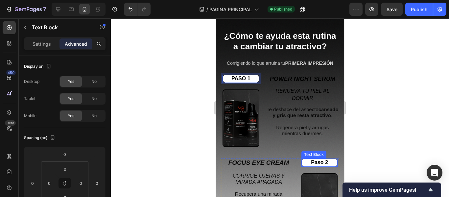
click at [317, 159] on span "Paso 2" at bounding box center [318, 162] width 17 height 6
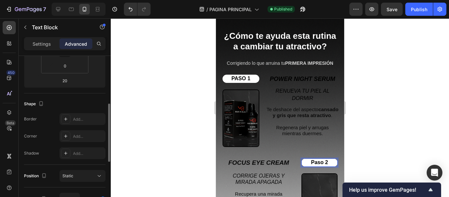
click at [319, 160] on span "Paso 2" at bounding box center [318, 162] width 17 height 6
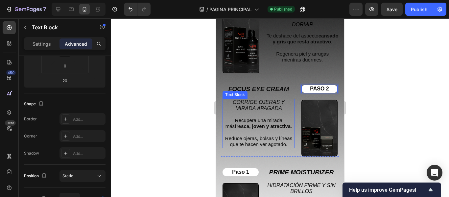
scroll to position [1420, 0]
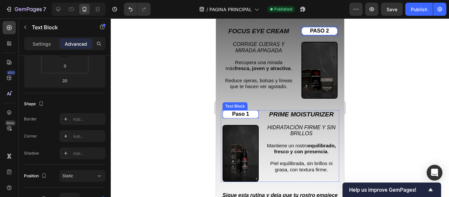
click at [241, 111] on span "Paso 1" at bounding box center [240, 114] width 17 height 6
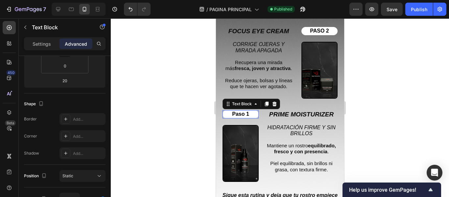
click at [241, 111] on span "Paso 1" at bounding box center [240, 114] width 17 height 6
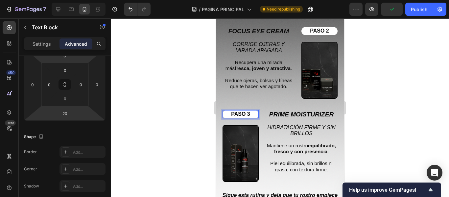
scroll to position [0, 0]
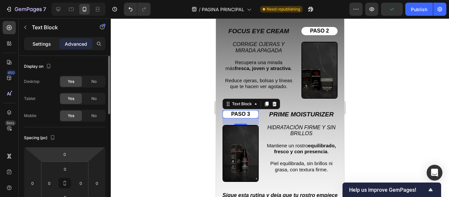
click at [48, 43] on p "Settings" at bounding box center [42, 43] width 18 height 7
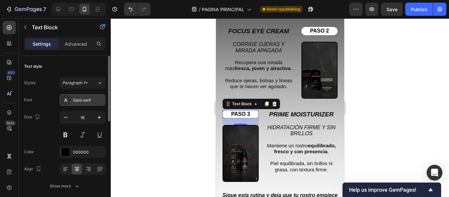
click at [83, 98] on div "Sans-serif" at bounding box center [88, 100] width 31 height 6
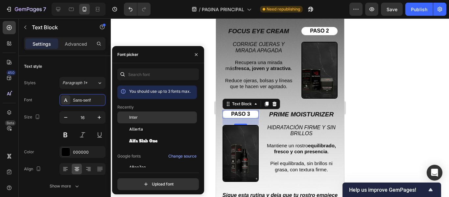
click at [134, 117] on span "Inter" at bounding box center [133, 117] width 9 height 6
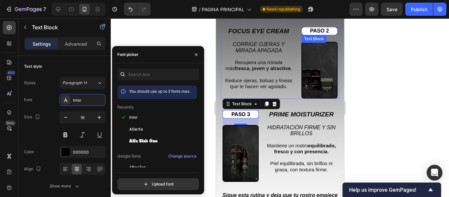
click at [316, 29] on span "PASO 2" at bounding box center [318, 31] width 19 height 6
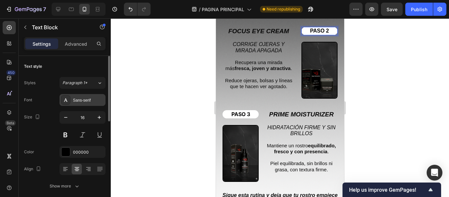
click at [90, 97] on div "Sans-serif" at bounding box center [88, 100] width 31 height 6
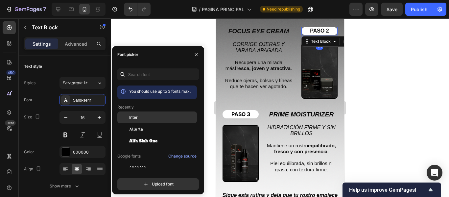
click at [136, 117] on span "Inter" at bounding box center [133, 117] width 9 height 6
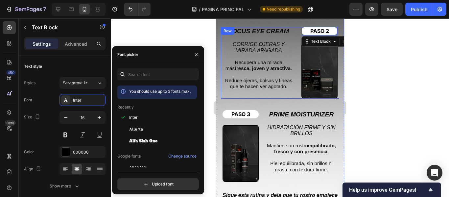
scroll to position [1321, 0]
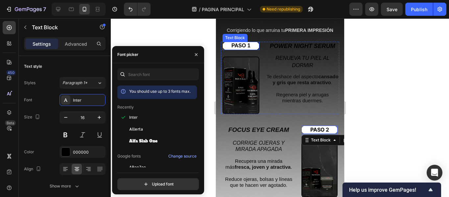
click at [245, 47] on span "PASO 1" at bounding box center [240, 46] width 19 height 6
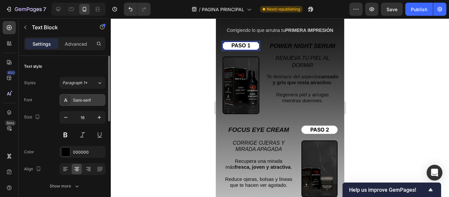
click at [96, 98] on div "Sans-serif" at bounding box center [88, 100] width 31 height 6
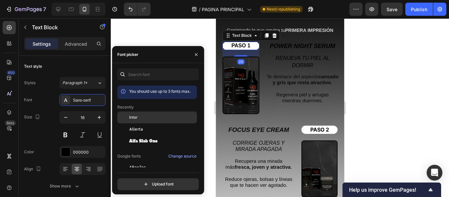
click at [137, 116] on span "Inter" at bounding box center [133, 117] width 9 height 6
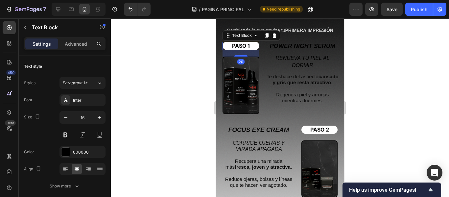
click at [192, 28] on div at bounding box center [280, 107] width 338 height 178
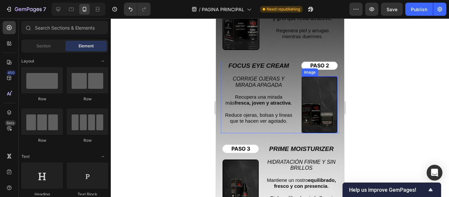
scroll to position [1387, 0]
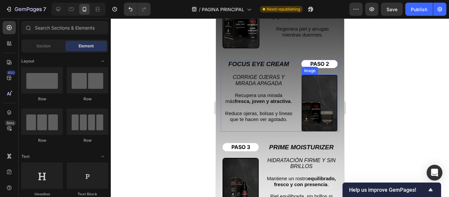
click at [312, 101] on img at bounding box center [319, 103] width 36 height 57
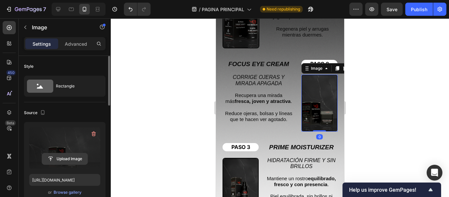
click at [61, 156] on input "file" at bounding box center [64, 158] width 45 height 11
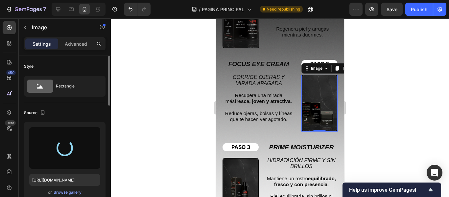
type input "[URL][DOMAIN_NAME]"
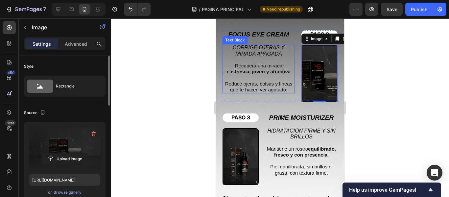
scroll to position [1420, 0]
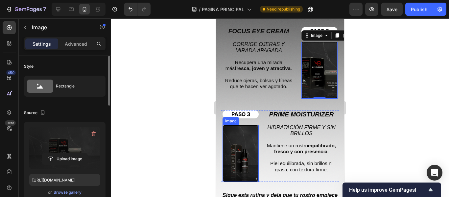
click at [245, 142] on img at bounding box center [240, 153] width 36 height 57
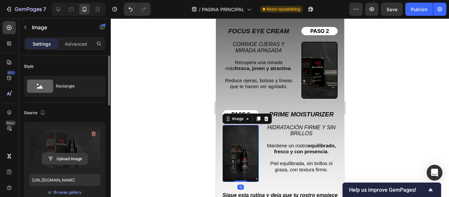
click at [69, 157] on input "file" at bounding box center [64, 158] width 45 height 11
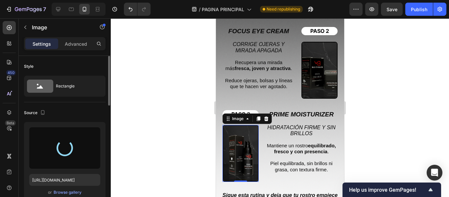
type input "[URL][DOMAIN_NAME]"
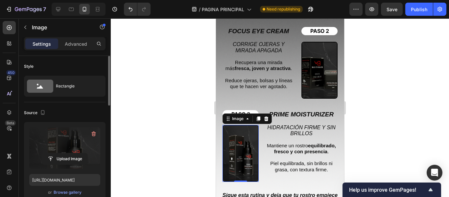
click at [174, 107] on div at bounding box center [280, 107] width 338 height 178
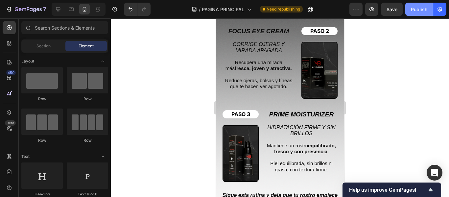
click at [414, 13] on button "Publish" at bounding box center [419, 9] width 28 height 13
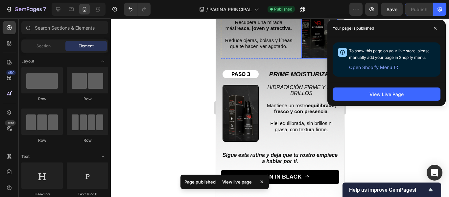
scroll to position [1485, 0]
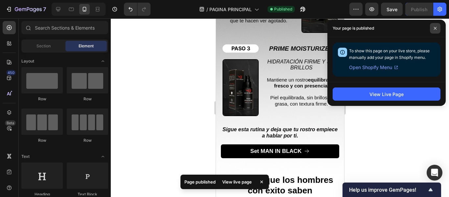
click at [437, 31] on span at bounding box center [435, 28] width 11 height 11
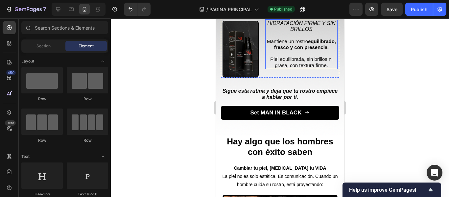
scroll to position [1551, 0]
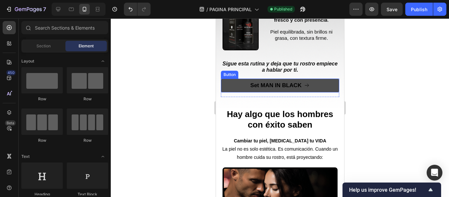
click at [320, 79] on link "Set MAN IN BLACK" at bounding box center [279, 86] width 118 height 14
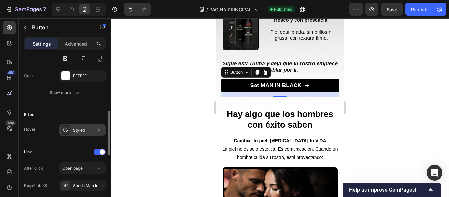
scroll to position [316, 0]
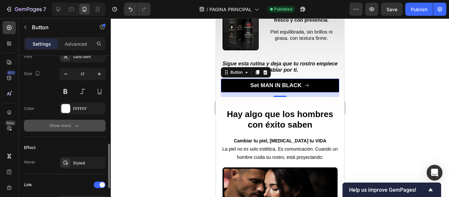
click at [64, 128] on div "Show more" at bounding box center [65, 125] width 31 height 7
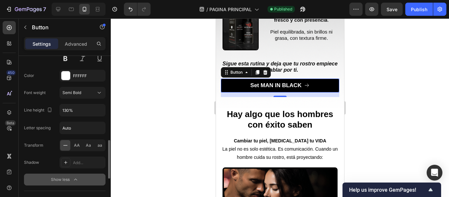
scroll to position [415, 0]
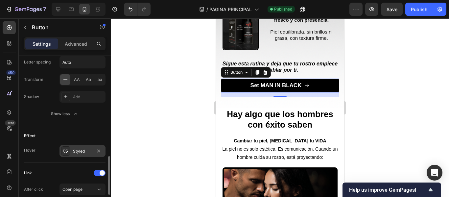
click at [80, 152] on div "Styled" at bounding box center [82, 151] width 19 height 6
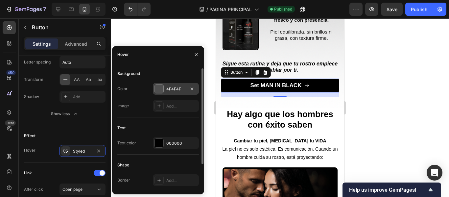
click at [164, 87] on div "4F4F4F" at bounding box center [176, 89] width 46 height 12
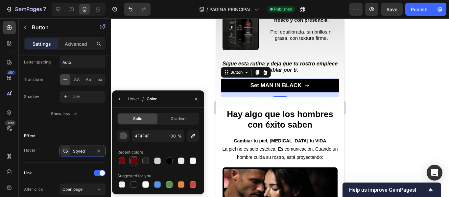
click at [136, 158] on div at bounding box center [133, 160] width 7 height 7
type input "6D0202"
click at [120, 100] on icon "button" at bounding box center [119, 98] width 5 height 5
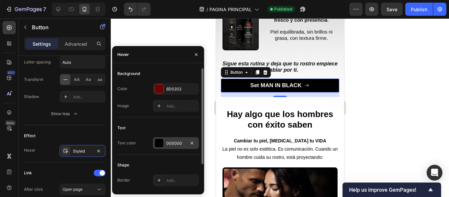
click at [169, 144] on div "000000" at bounding box center [175, 143] width 19 height 6
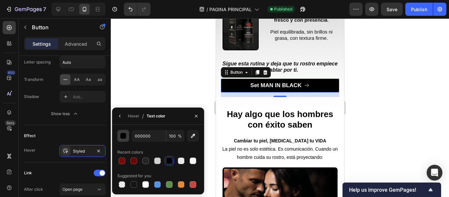
click at [124, 135] on div "button" at bounding box center [123, 136] width 7 height 7
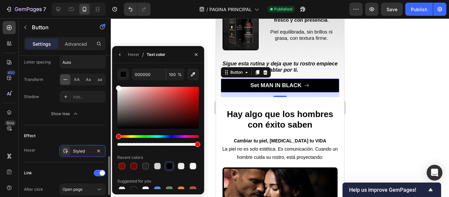
drag, startPoint x: 110, startPoint y: 83, endPoint x: 105, endPoint y: 78, distance: 7.2
click at [105, 78] on div "450 Beta Sections(18) Elements(83) Section Element Hero Section Product Detail …" at bounding box center [55, 107] width 111 height 178
type input "FFFFFF"
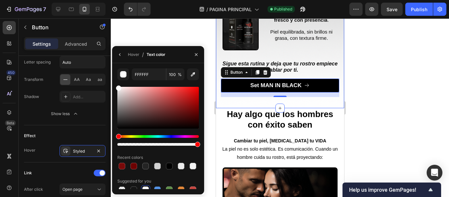
click at [195, 54] on icon "button" at bounding box center [195, 54] width 5 height 5
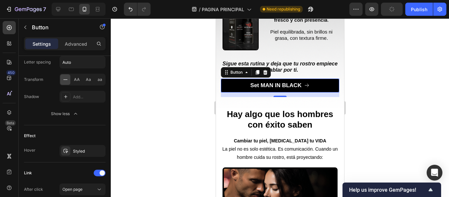
click at [173, 49] on div at bounding box center [280, 107] width 338 height 178
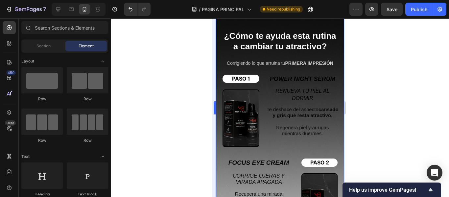
scroll to position [1255, 0]
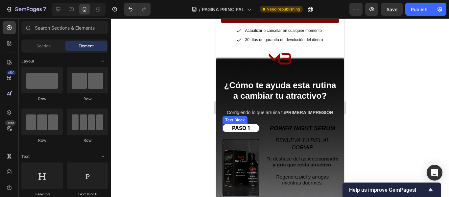
click at [224, 124] on p "PASO 1" at bounding box center [240, 127] width 35 height 7
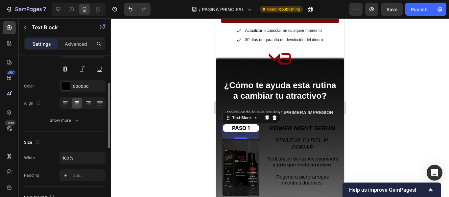
scroll to position [131, 0]
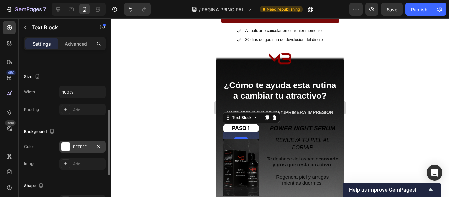
click at [71, 145] on div "FFFFFF" at bounding box center [82, 147] width 46 height 12
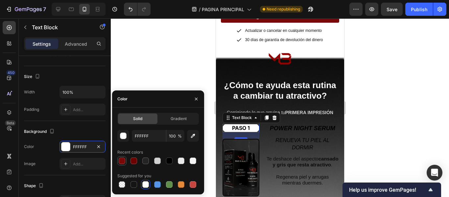
click at [124, 160] on div at bounding box center [122, 160] width 7 height 7
click at [129, 160] on div at bounding box center [133, 160] width 9 height 9
click at [123, 160] on div at bounding box center [122, 160] width 7 height 7
click at [132, 160] on div at bounding box center [133, 160] width 7 height 7
type input "6D0202"
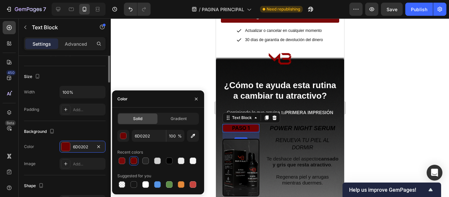
scroll to position [66, 0]
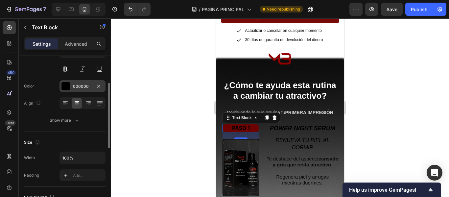
click at [78, 85] on div "000000" at bounding box center [82, 86] width 19 height 6
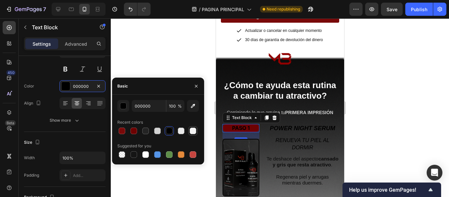
click at [193, 132] on div at bounding box center [193, 130] width 7 height 7
type input "F4F4F4"
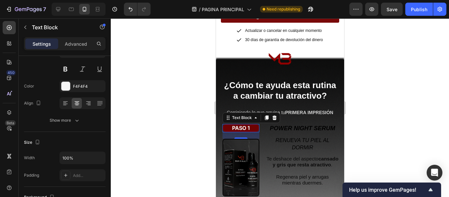
click at [160, 69] on div at bounding box center [280, 107] width 338 height 178
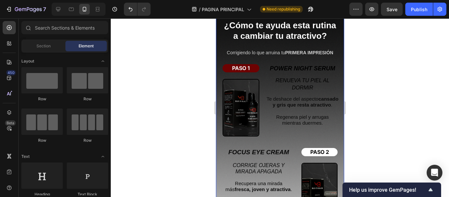
scroll to position [1288, 0]
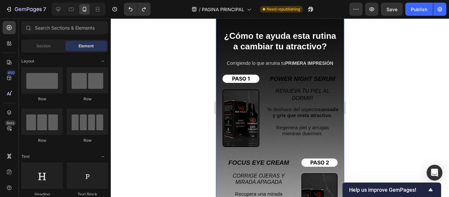
click at [389, 75] on div at bounding box center [280, 107] width 338 height 178
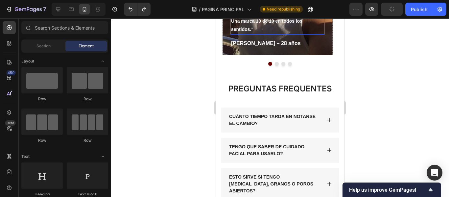
scroll to position [2011, 0]
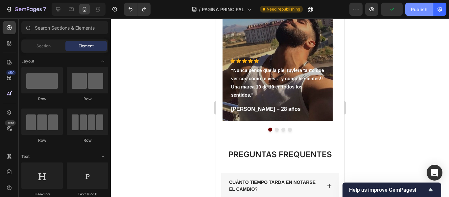
click at [416, 9] on div "Publish" at bounding box center [419, 9] width 16 height 7
